Goal: Task Accomplishment & Management: Use online tool/utility

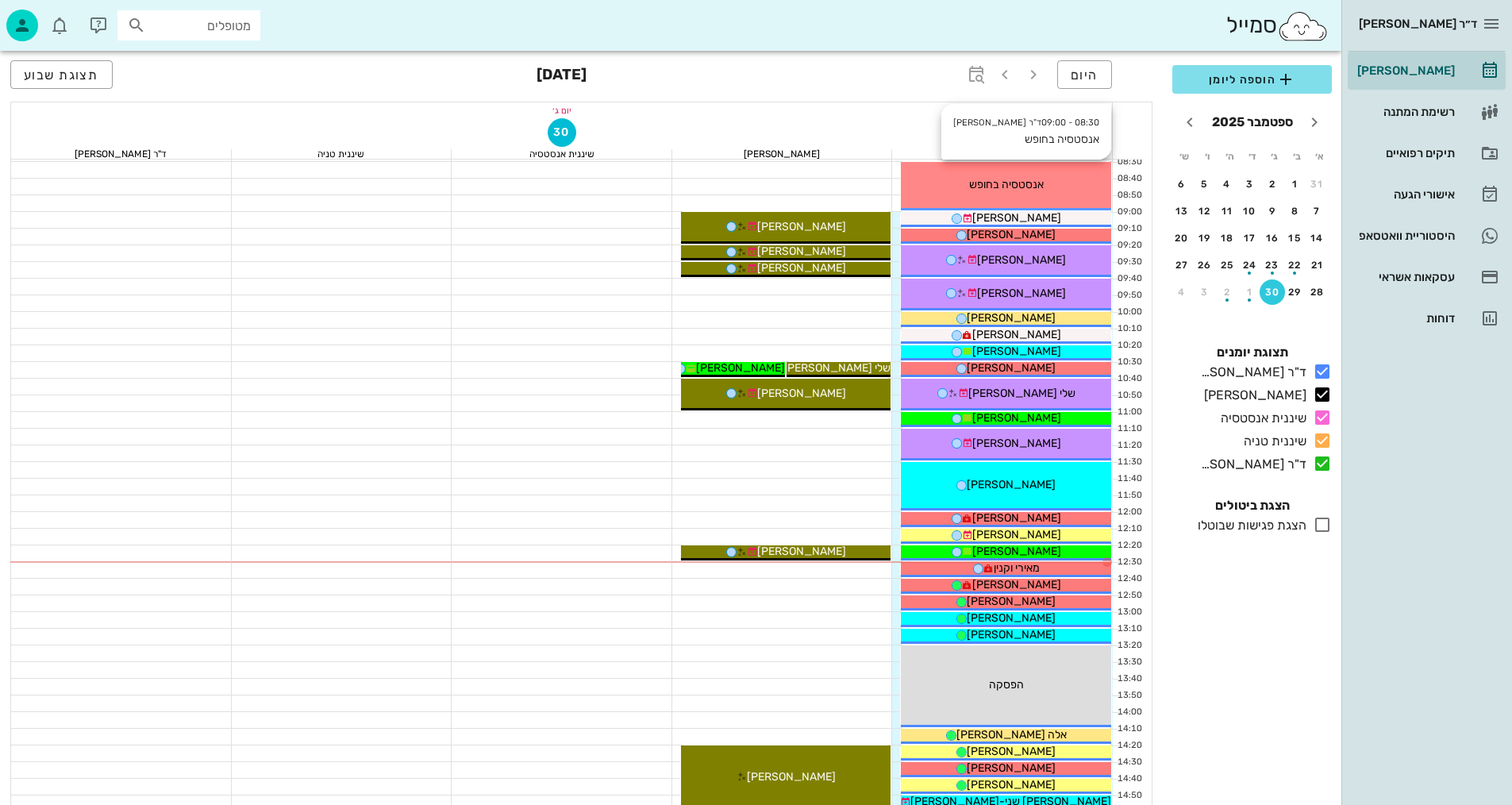
scroll to position [238, 0]
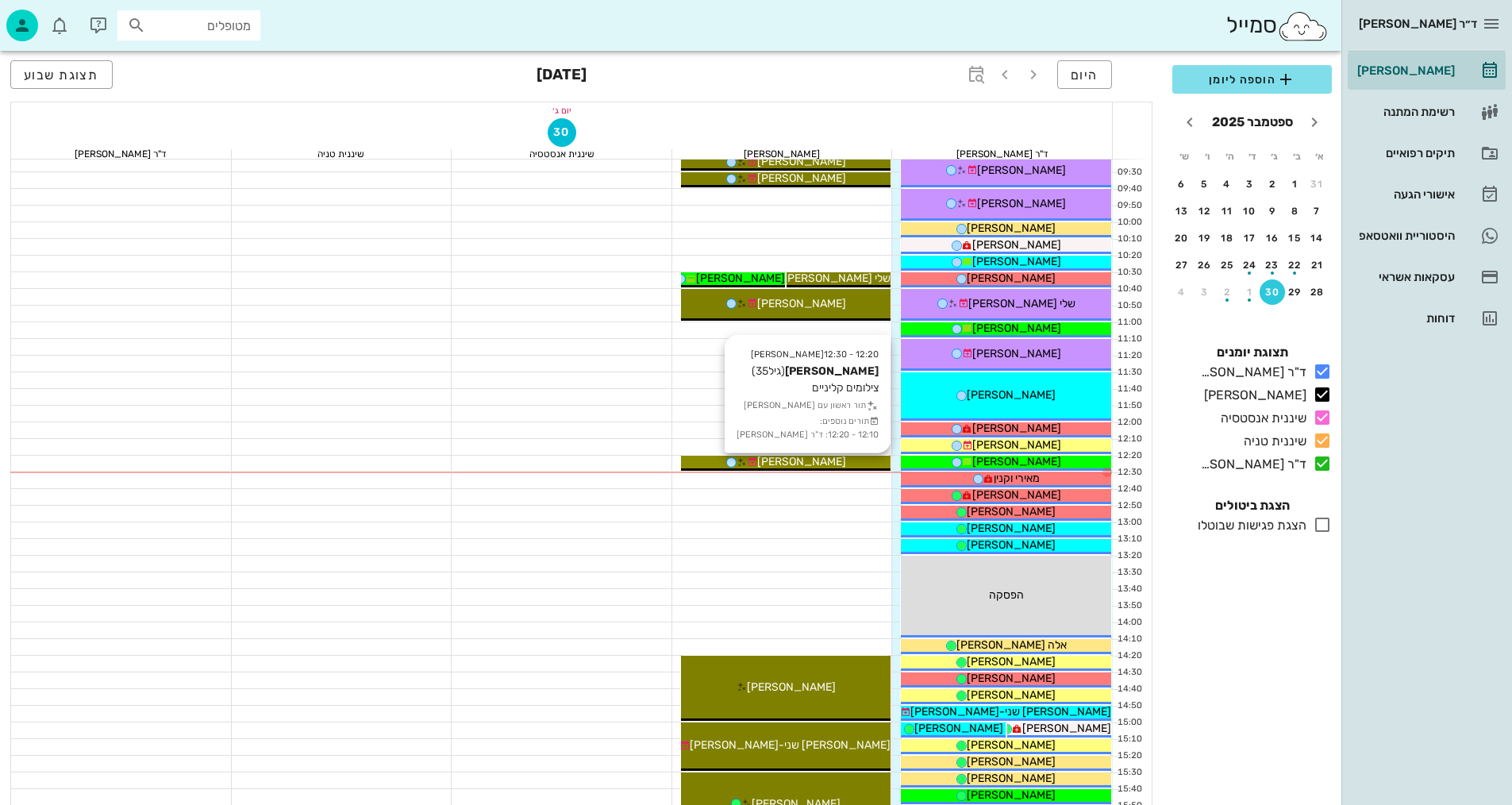
click at [812, 461] on span "[PERSON_NAME]" at bounding box center [802, 461] width 89 height 14
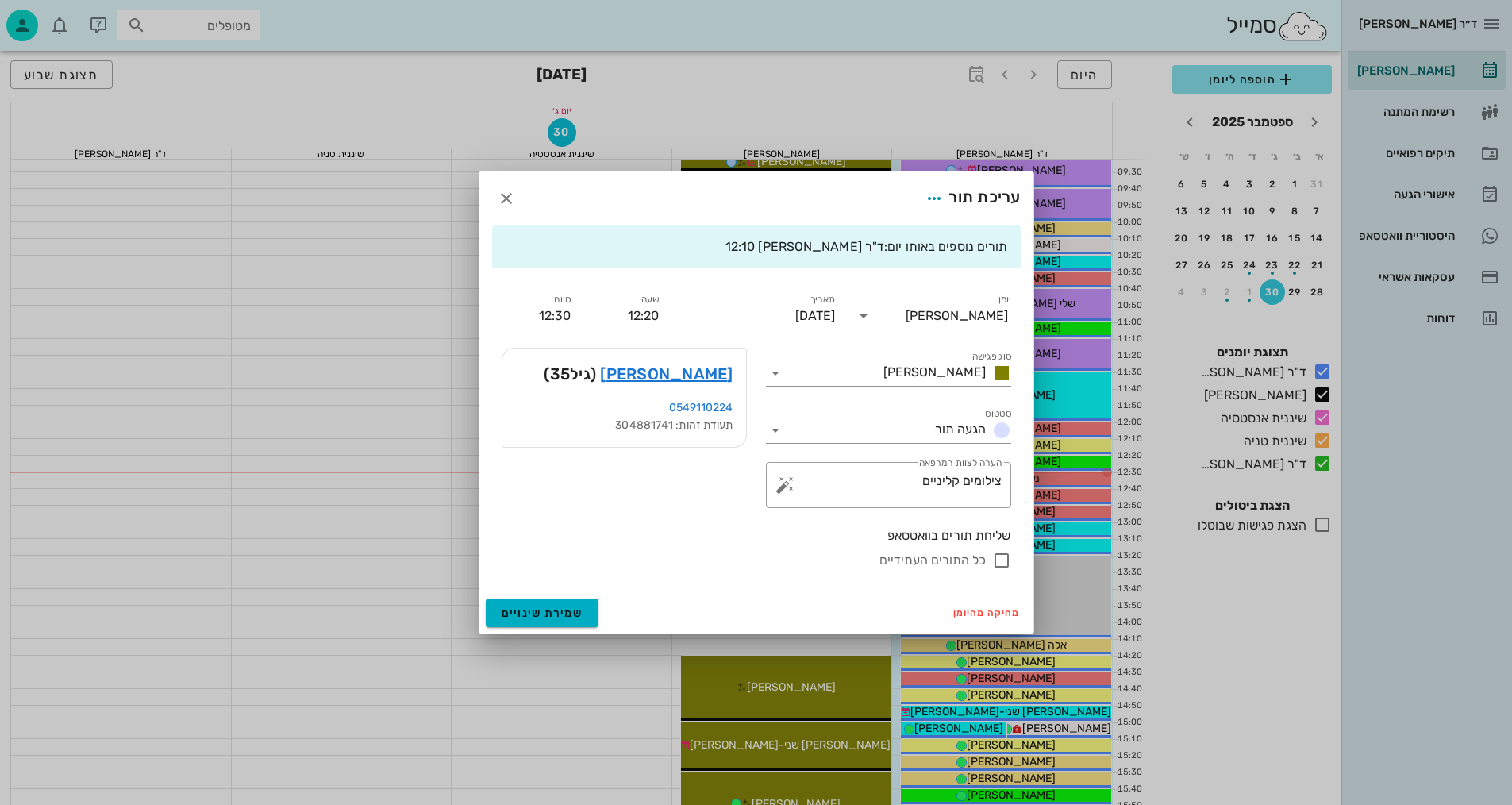
click at [731, 358] on div "[PERSON_NAME] (גיל 35 )" at bounding box center [624, 374] width 244 height 51
click at [712, 376] on link "[PERSON_NAME]" at bounding box center [667, 373] width 133 height 25
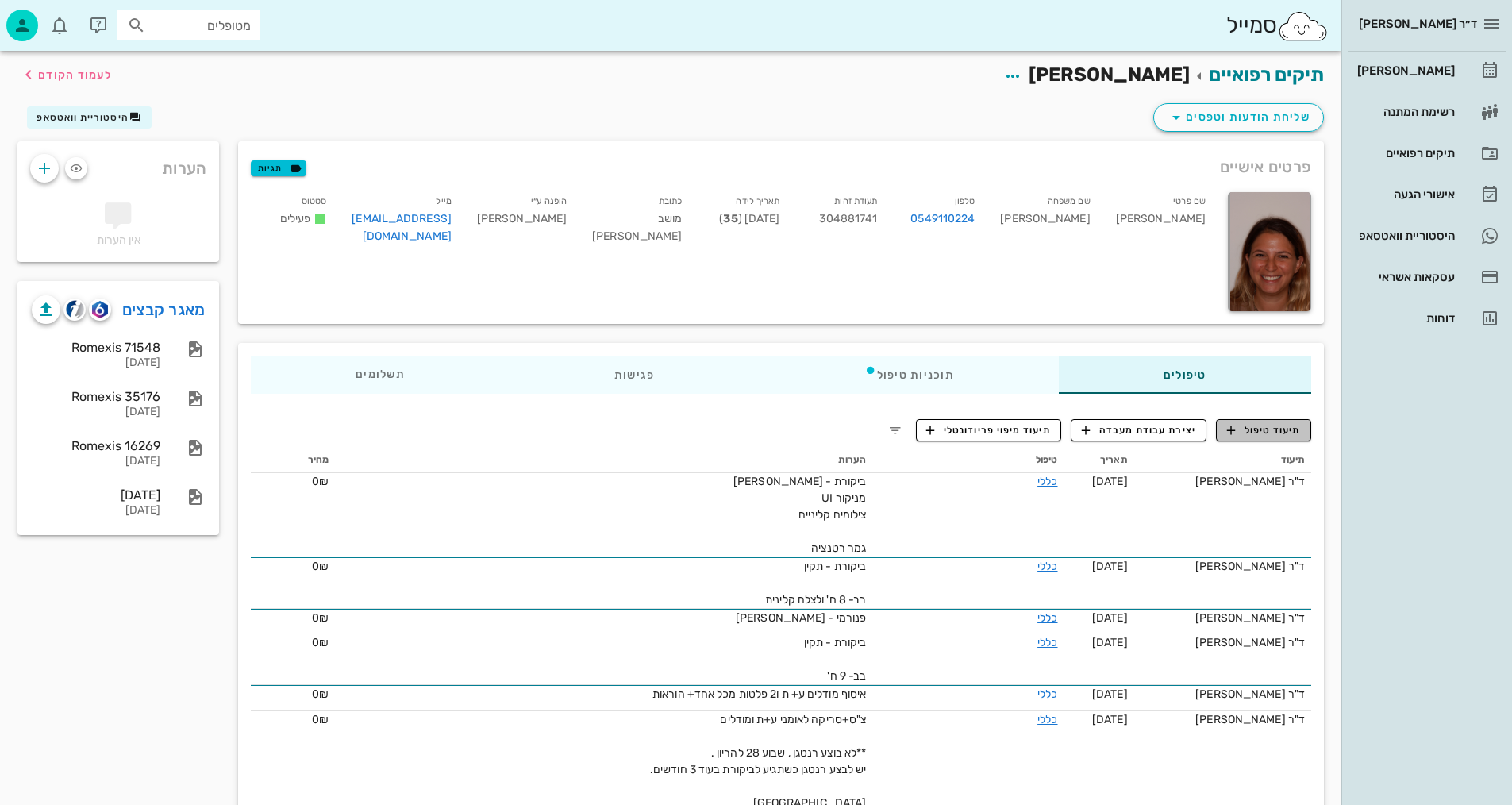
click at [1281, 432] on span "תיעוד טיפול" at bounding box center [1264, 430] width 74 height 14
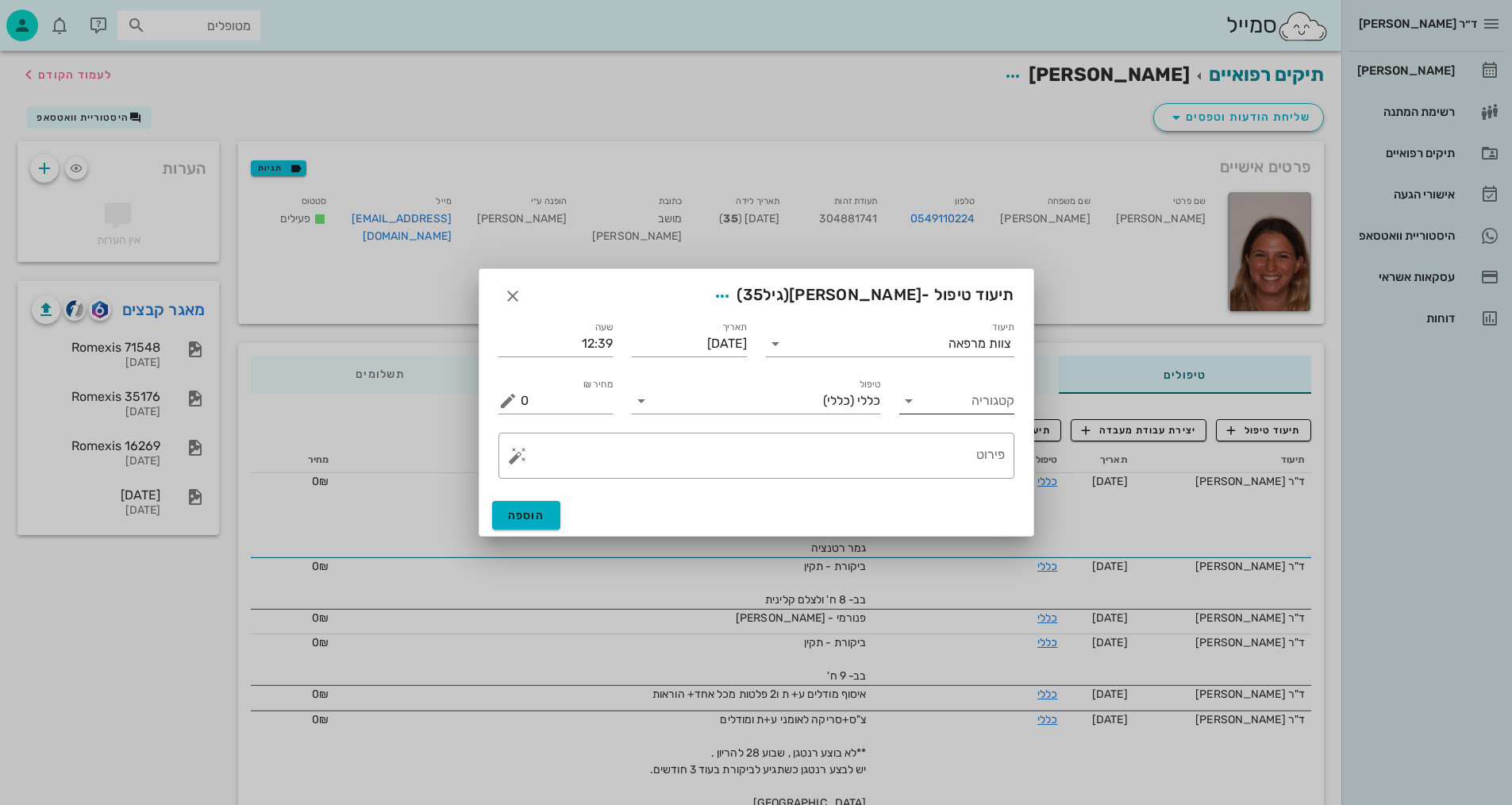
click at [973, 394] on input "קטגוריה" at bounding box center [970, 400] width 89 height 25
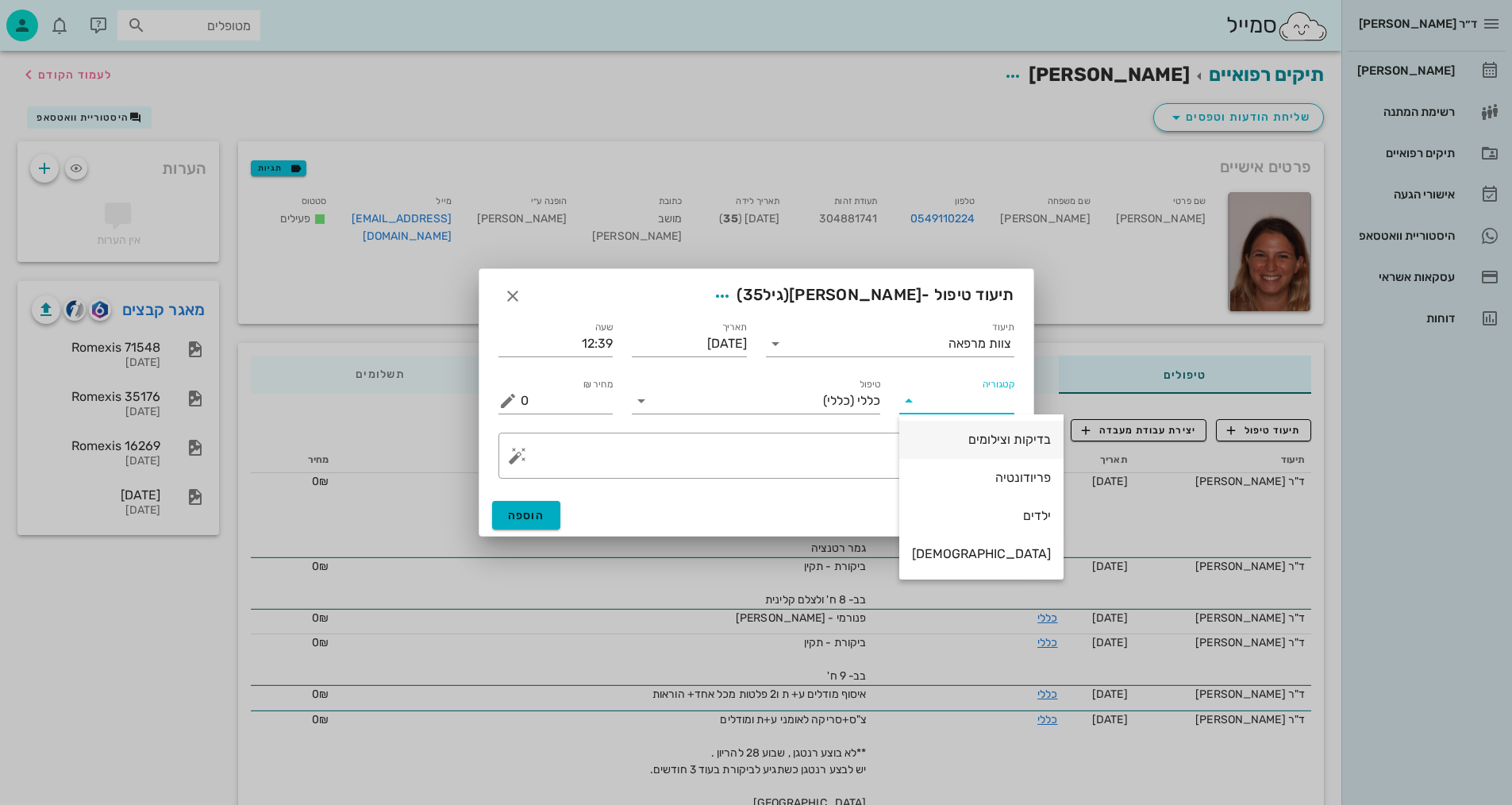
click at [975, 442] on div "בדיקות וצילומים" at bounding box center [982, 439] width 139 height 15
type input "בדיקות וצילומים"
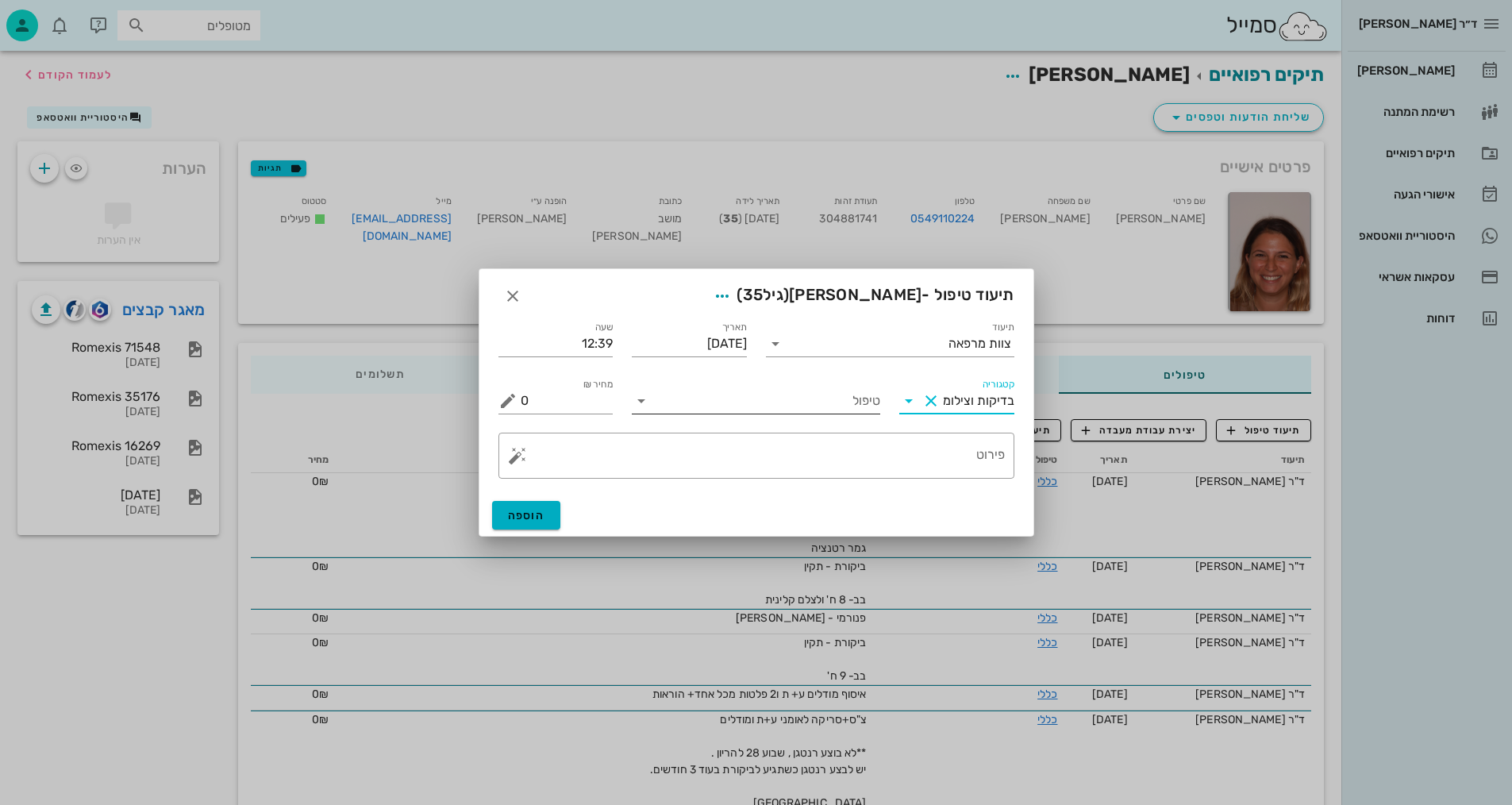
click at [838, 402] on input "טיפול" at bounding box center [767, 400] width 227 height 25
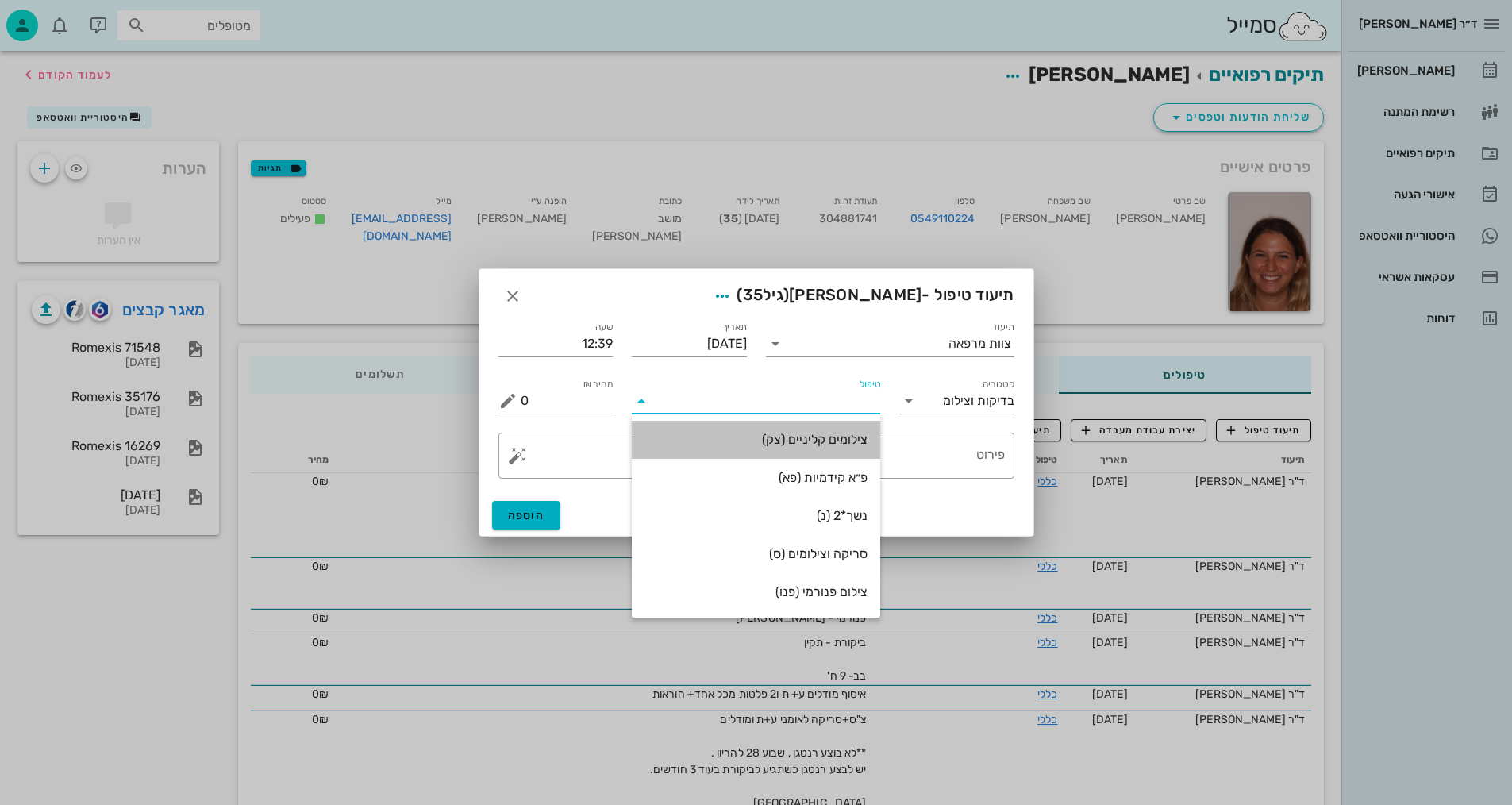
click at [833, 439] on div "צילומים קליניים (צק)" at bounding box center [756, 439] width 223 height 15
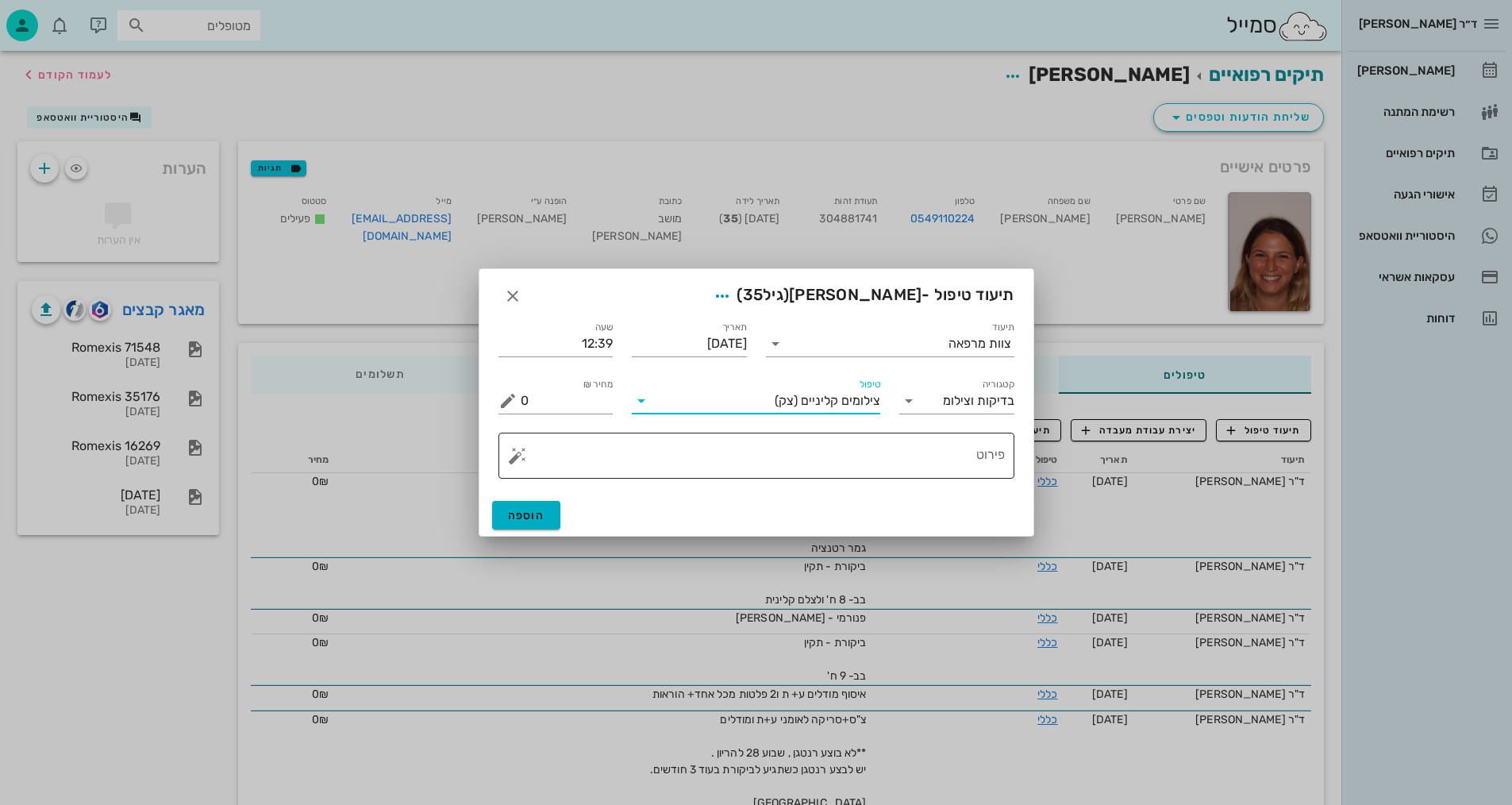
click at [941, 467] on textarea "פירוט" at bounding box center [763, 460] width 484 height 38
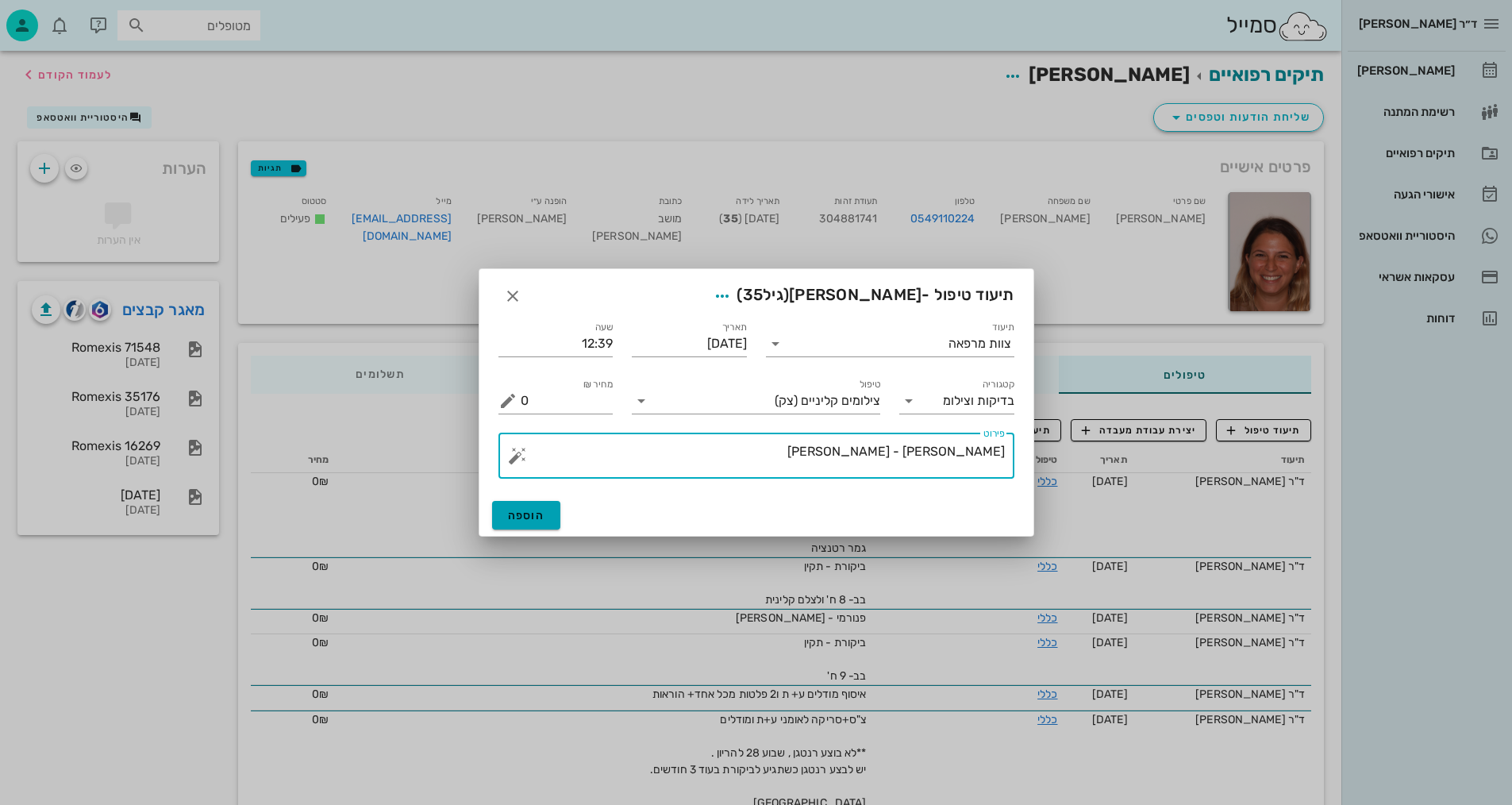
type textarea "[PERSON_NAME] - [PERSON_NAME]"
click at [510, 520] on span "הוספה" at bounding box center [526, 515] width 37 height 14
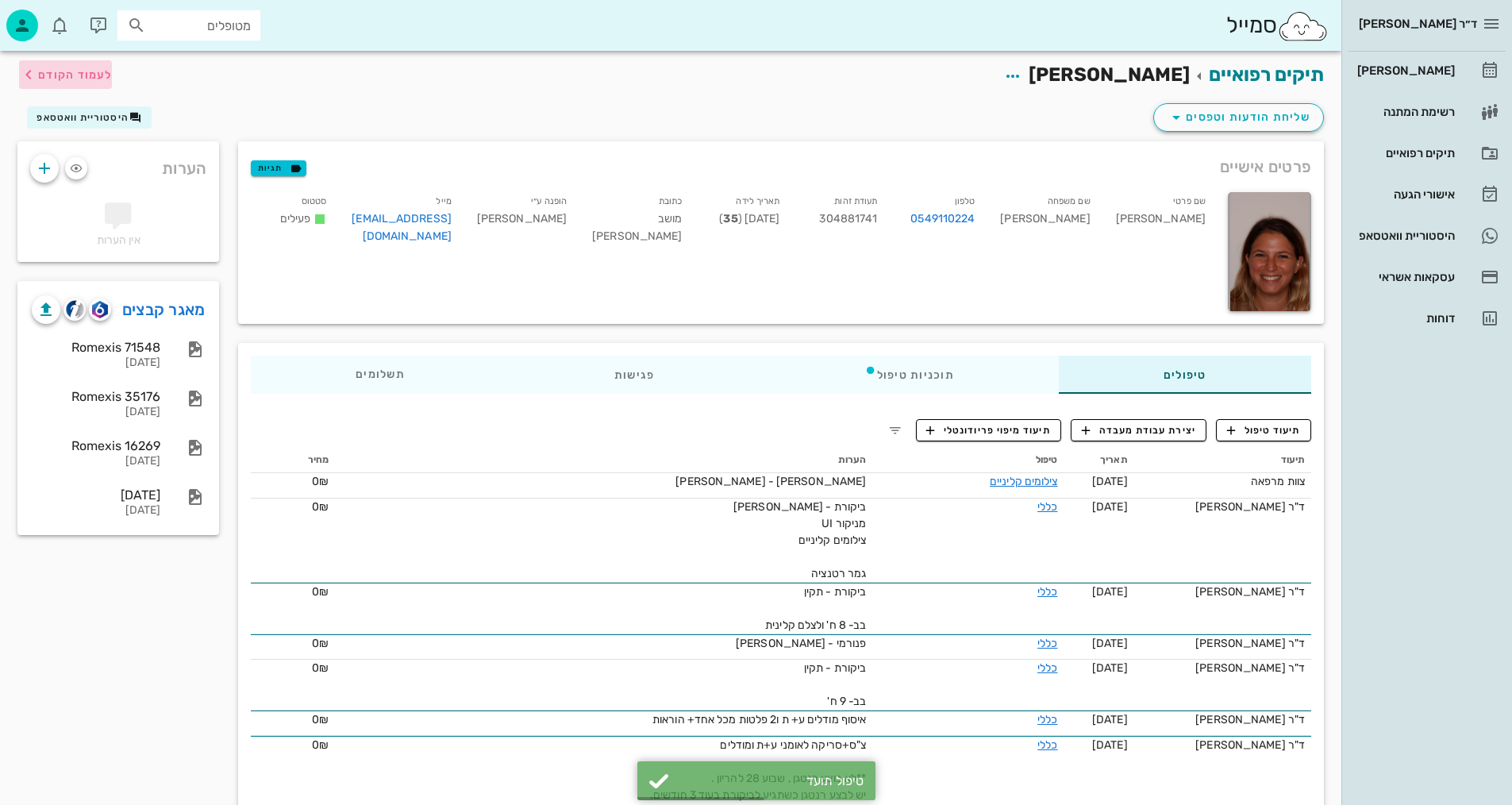
click at [98, 69] on span "לעמוד הקודם" at bounding box center [75, 75] width 74 height 14
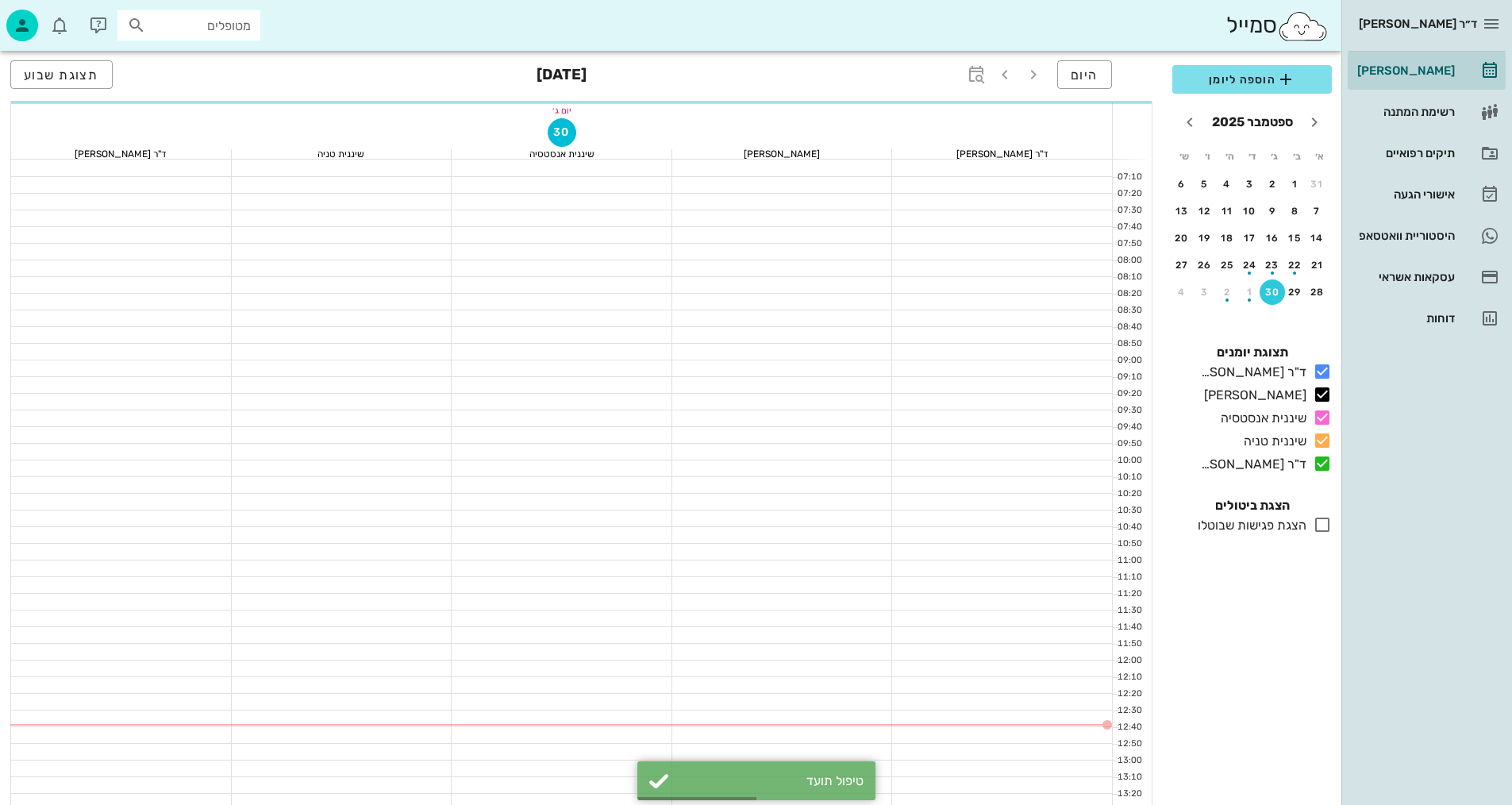
scroll to position [238, 0]
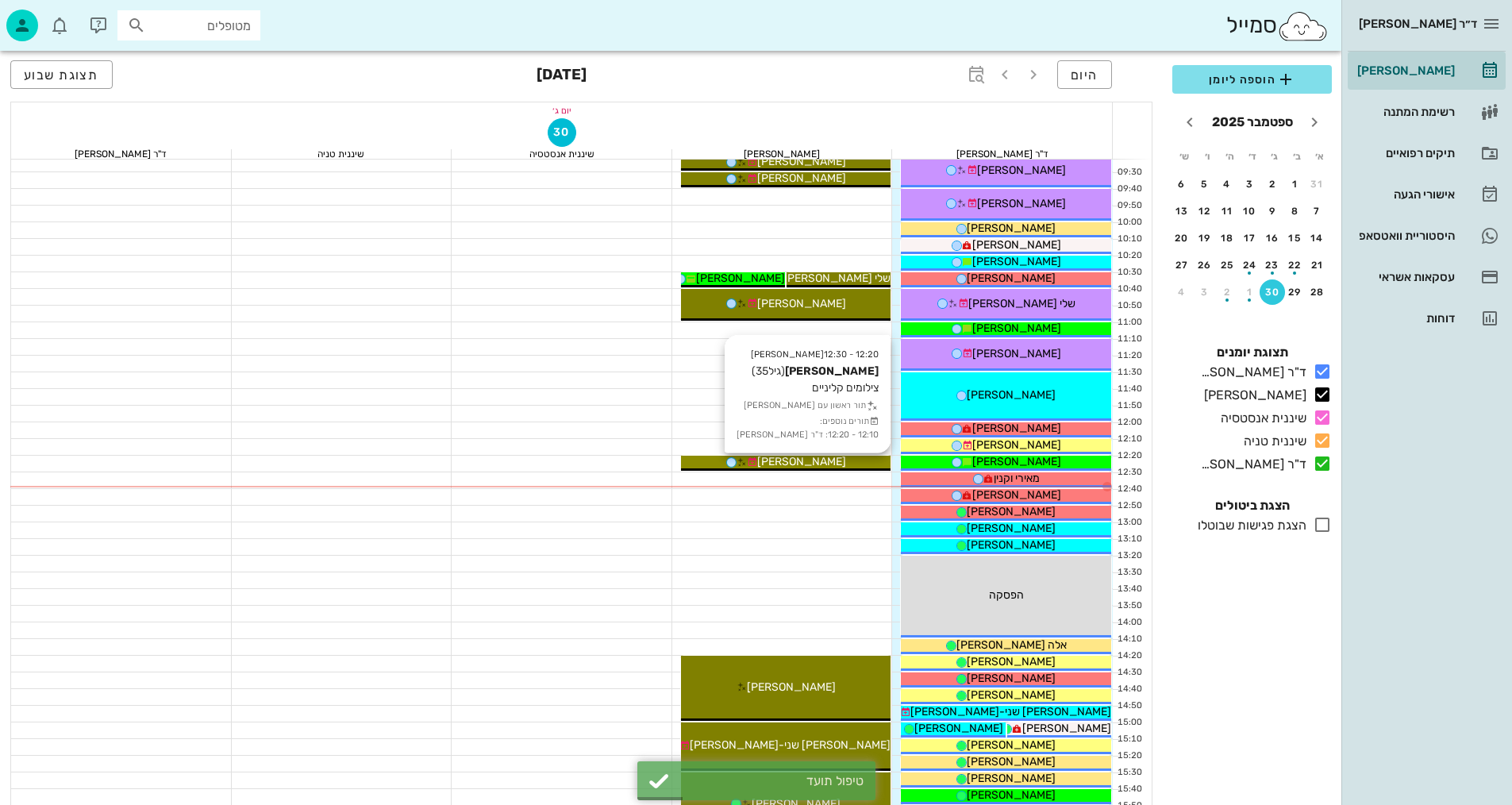
click at [848, 457] on div "[PERSON_NAME]" at bounding box center [786, 461] width 210 height 16
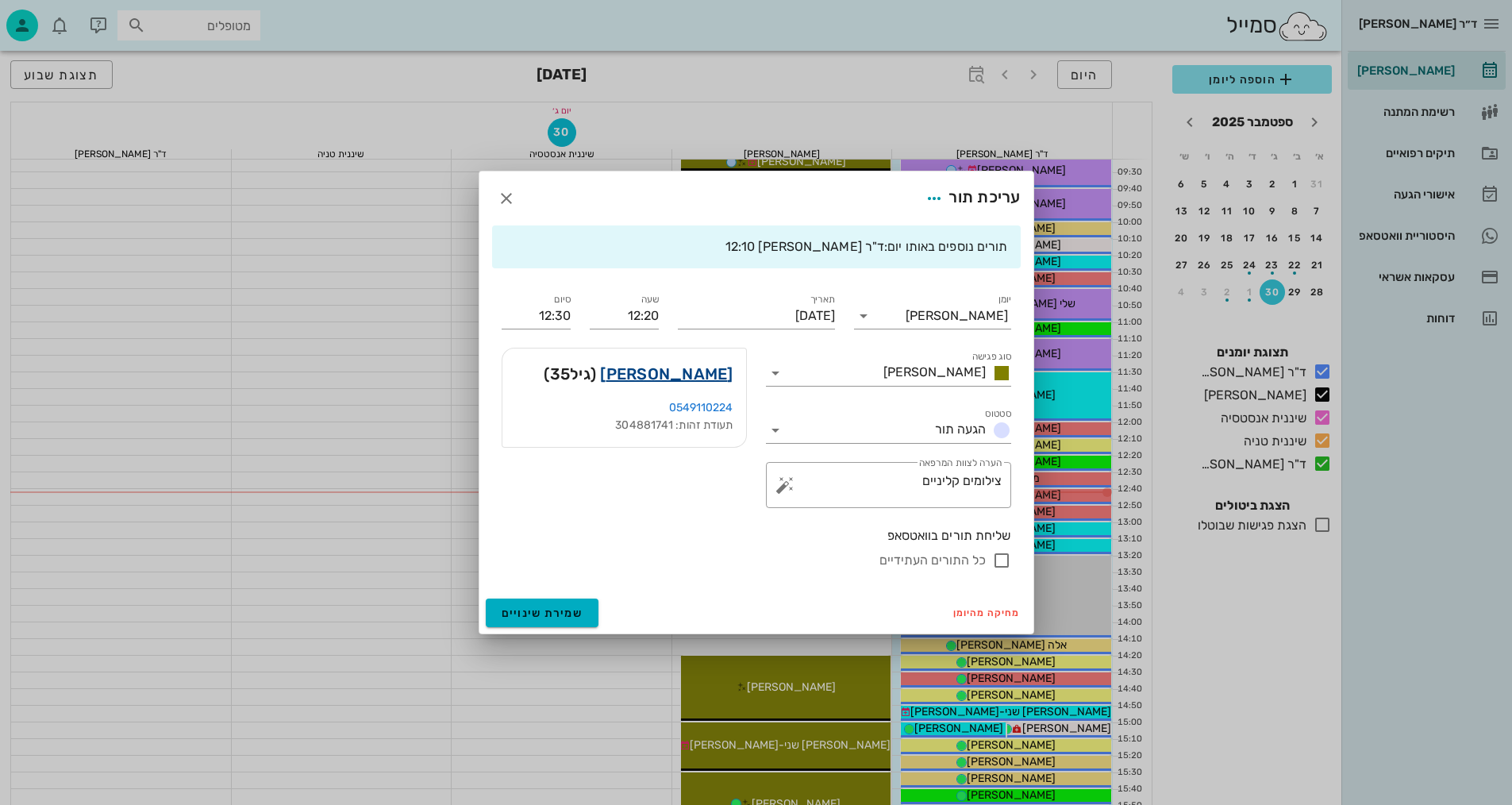
click at [700, 374] on link "[PERSON_NAME]" at bounding box center [667, 373] width 133 height 25
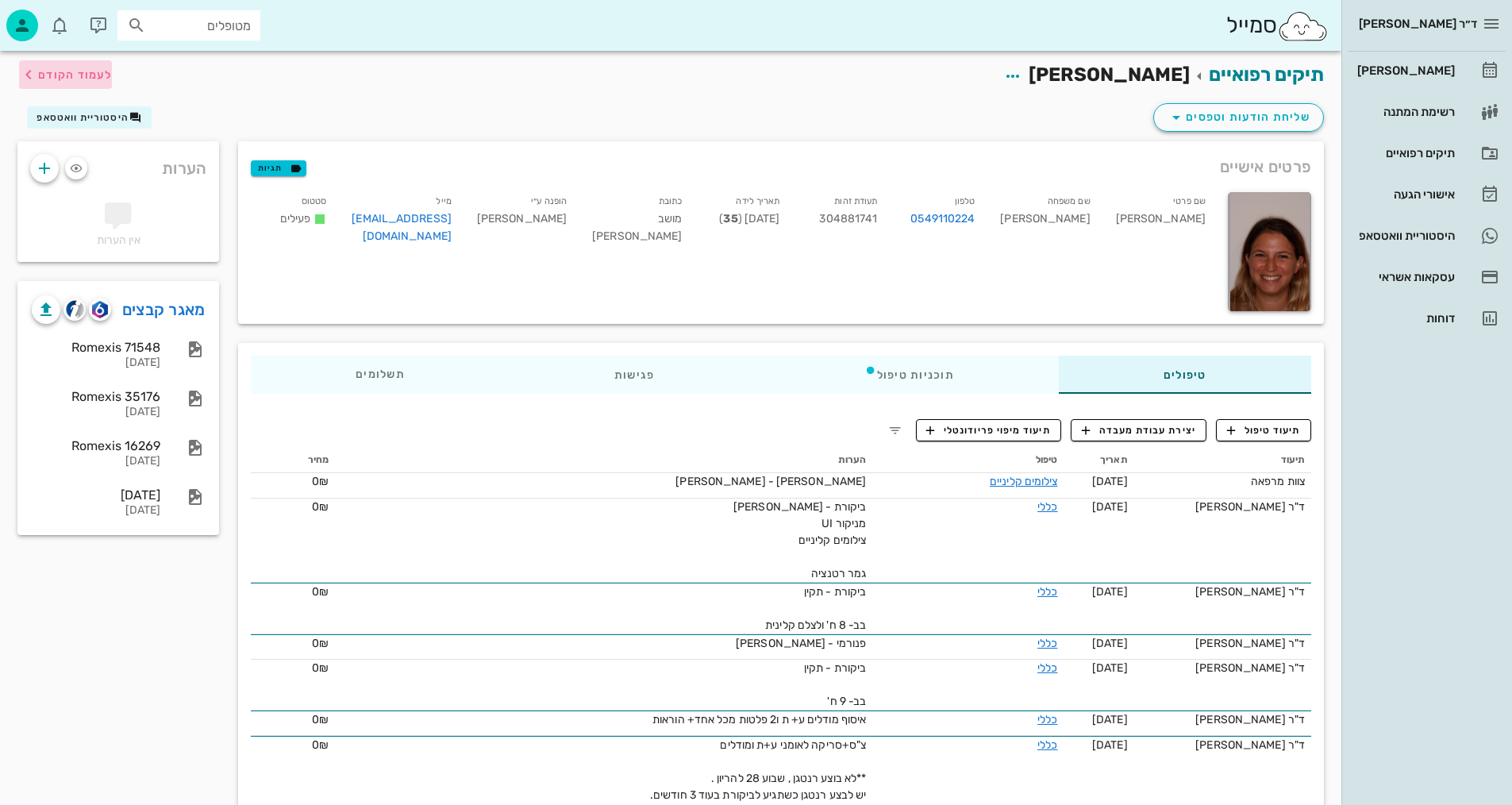
click at [93, 81] on span "לעמוד הקודם" at bounding box center [65, 75] width 93 height 19
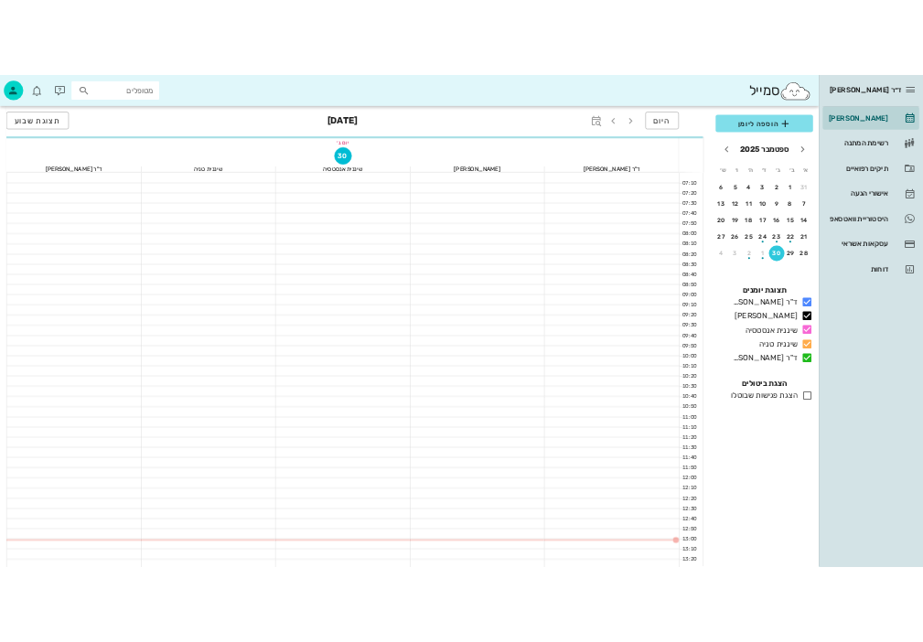
scroll to position [274, 0]
